Goal: Task Accomplishment & Management: Manage account settings

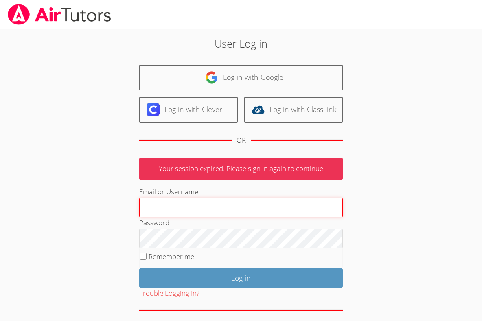
type input "[EMAIL_ADDRESS][DOMAIN_NAME]"
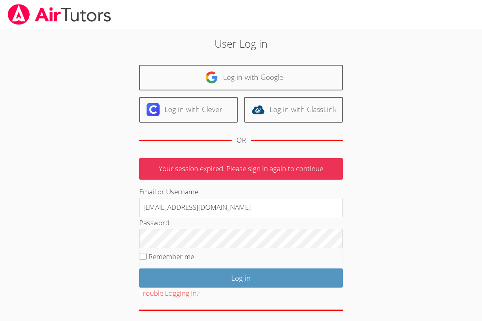
click at [169, 258] on label "Remember me" at bounding box center [172, 256] width 46 height 9
click at [147, 258] on input "Remember me" at bounding box center [143, 256] width 7 height 7
checkbox input "true"
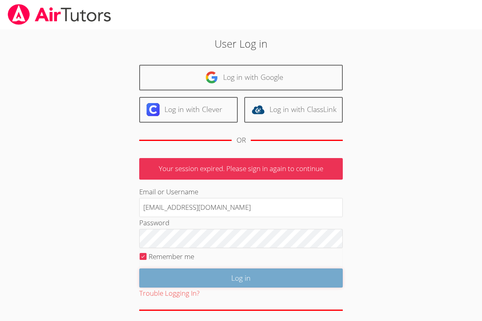
click at [174, 280] on input "Log in" at bounding box center [241, 278] width 204 height 19
